Goal: Use online tool/utility: Utilize a website feature to perform a specific function

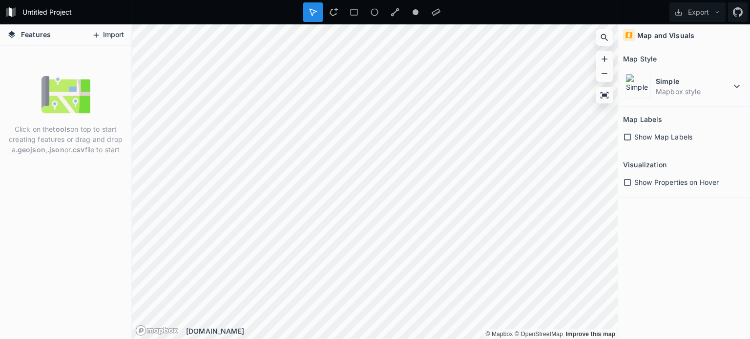
click at [110, 36] on button "Import" at bounding box center [108, 35] width 42 height 16
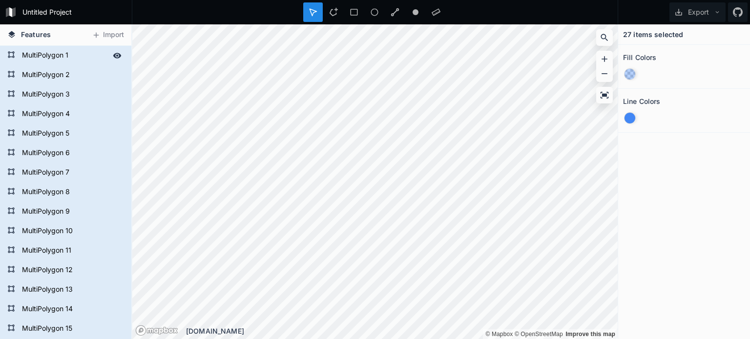
click at [45, 52] on form "MultiPolygon 1" at bounding box center [64, 55] width 91 height 15
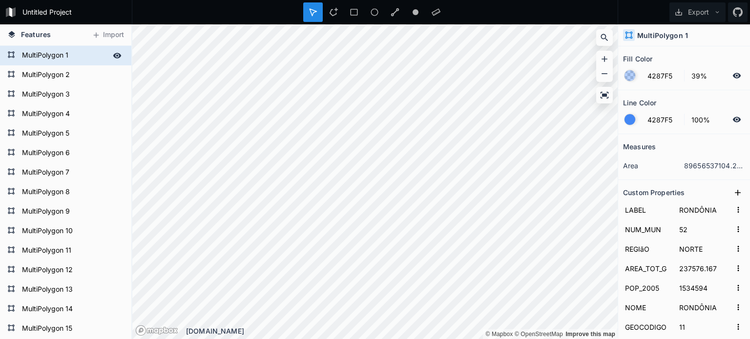
click at [7, 54] on icon at bounding box center [11, 55] width 8 height 8
click at [38, 91] on form "MultiPolygon 3" at bounding box center [64, 94] width 91 height 15
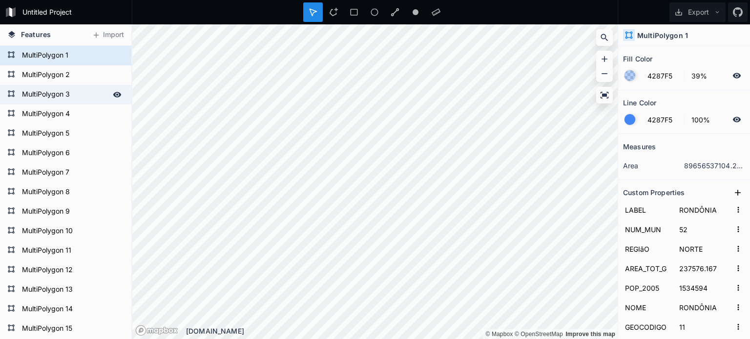
click at [38, 91] on form "MultiPolygon 3" at bounding box center [64, 94] width 91 height 15
type input "[GEOGRAPHIC_DATA]"
type input "62"
type input "1570745.68"
type input "3232330"
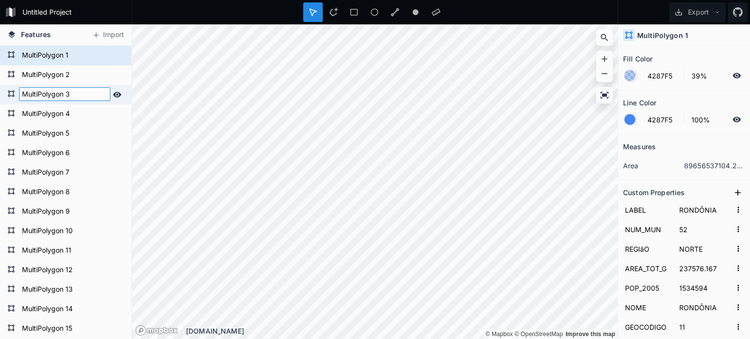
type input "[GEOGRAPHIC_DATA]"
type input "13"
type input "3"
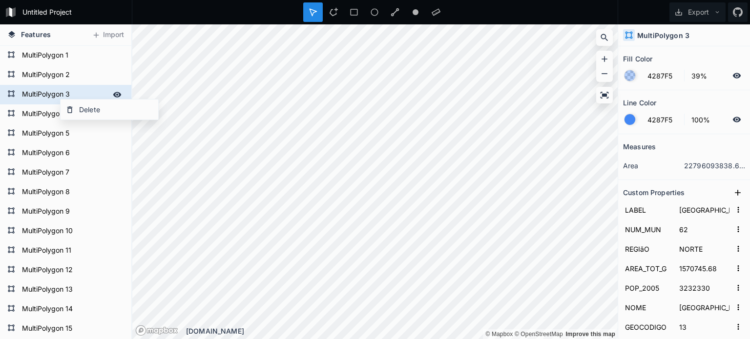
click at [113, 92] on icon at bounding box center [117, 94] width 8 height 5
click at [113, 92] on icon at bounding box center [117, 94] width 9 height 9
click at [113, 92] on icon at bounding box center [117, 94] width 8 height 5
click at [113, 92] on icon at bounding box center [117, 94] width 9 height 9
click at [629, 123] on div at bounding box center [629, 119] width 11 height 11
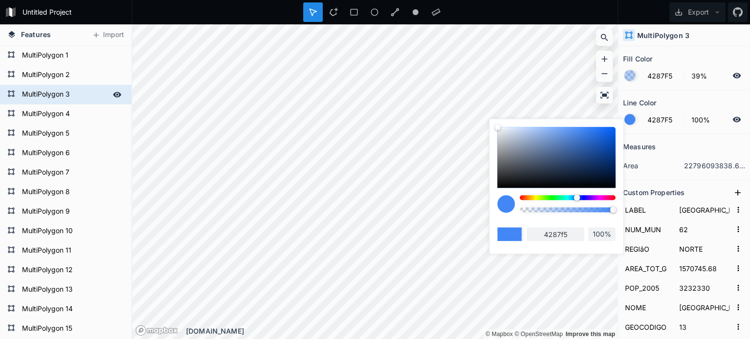
click at [610, 199] on div at bounding box center [568, 197] width 96 height 5
type input "F54263"
type input "f54263"
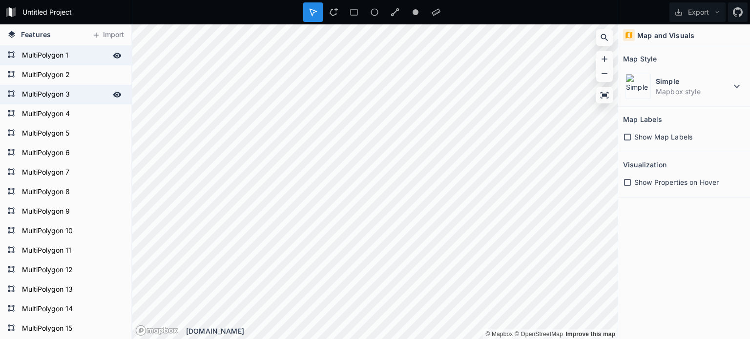
click at [50, 49] on form "MultiPolygon 1" at bounding box center [64, 55] width 91 height 15
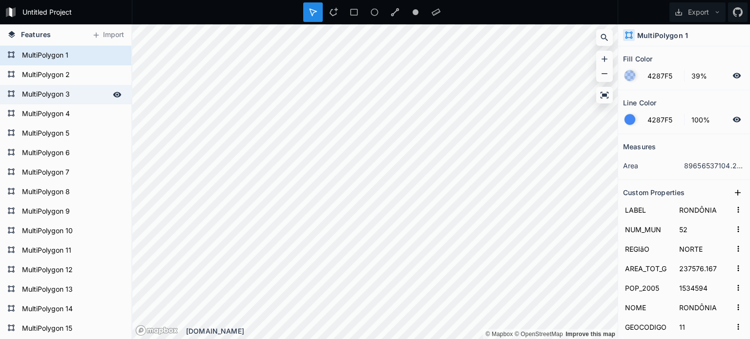
click at [630, 121] on div at bounding box center [629, 119] width 11 height 11
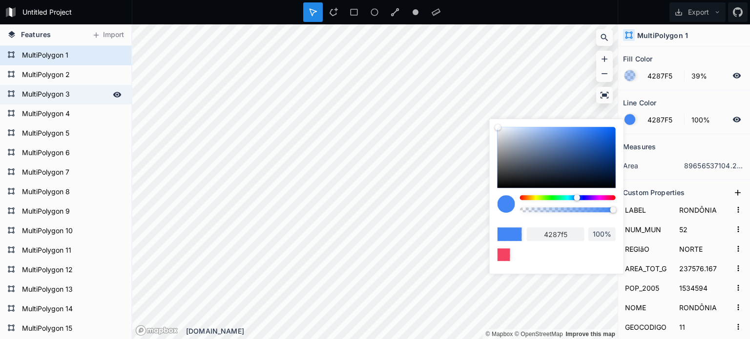
click at [612, 200] on div at bounding box center [568, 207] width 96 height 24
click at [611, 196] on div "4287f5 100%" at bounding box center [556, 194] width 118 height 134
click at [611, 197] on div at bounding box center [568, 197] width 96 height 5
type input "F5425D"
type input "f5425d"
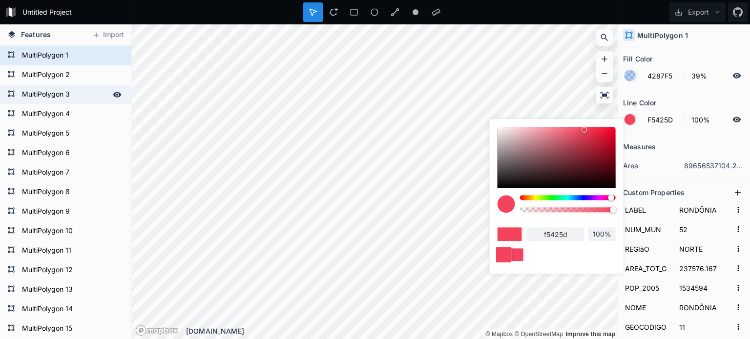
click at [504, 255] on div at bounding box center [503, 254] width 15 height 15
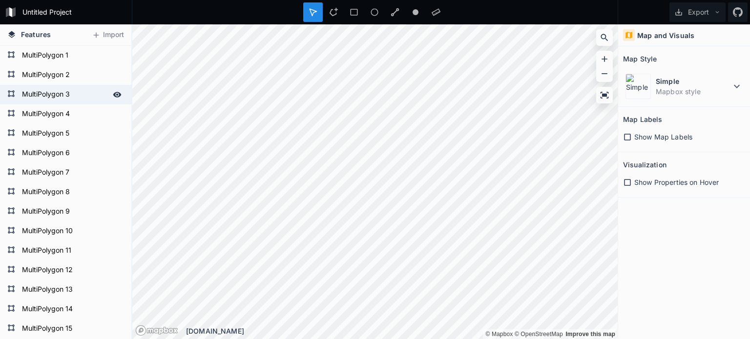
click at [625, 140] on icon at bounding box center [627, 137] width 7 height 7
click at [627, 180] on icon at bounding box center [627, 182] width 9 height 9
